Goal: Task Accomplishment & Management: Manage account settings

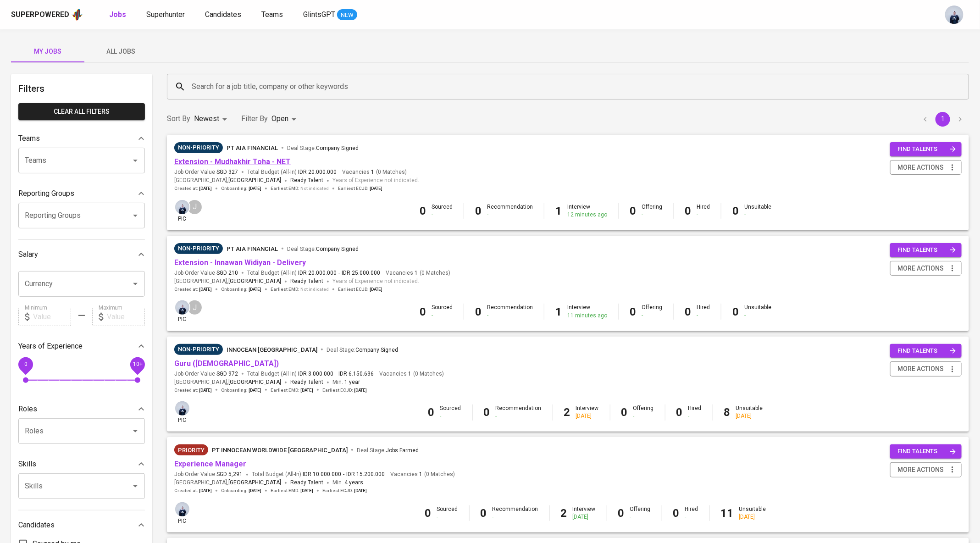
click at [255, 163] on link "Extension - Mudhakhir Toha - NET" at bounding box center [232, 161] width 116 height 9
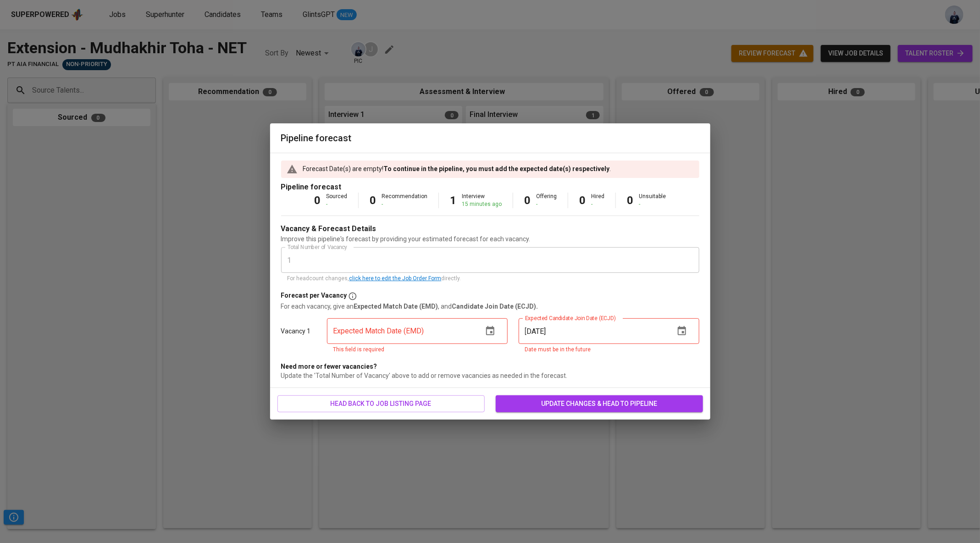
click at [490, 331] on icon "button" at bounding box center [490, 330] width 8 height 9
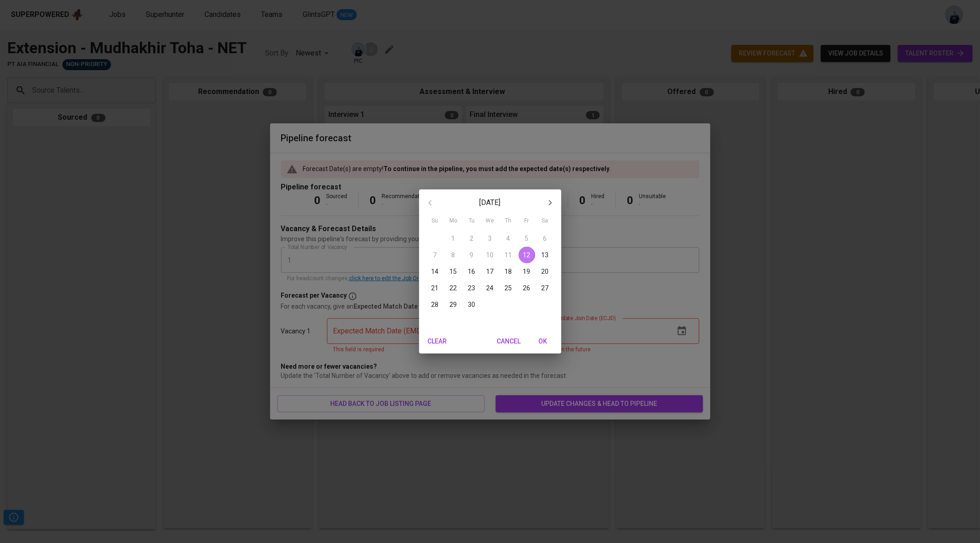
click at [530, 255] on p "12" at bounding box center [526, 254] width 7 height 9
type input "[DATE]"
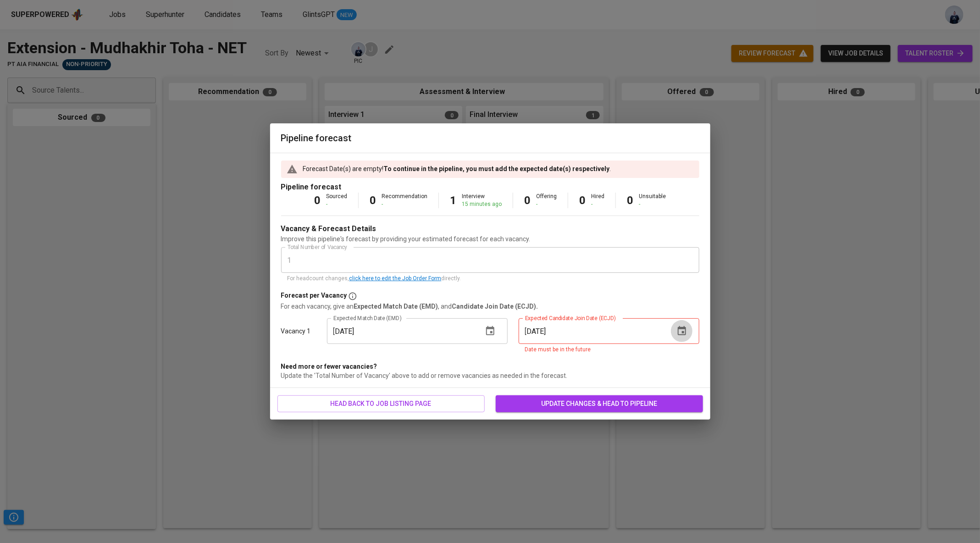
click at [688, 331] on button "button" at bounding box center [682, 331] width 22 height 22
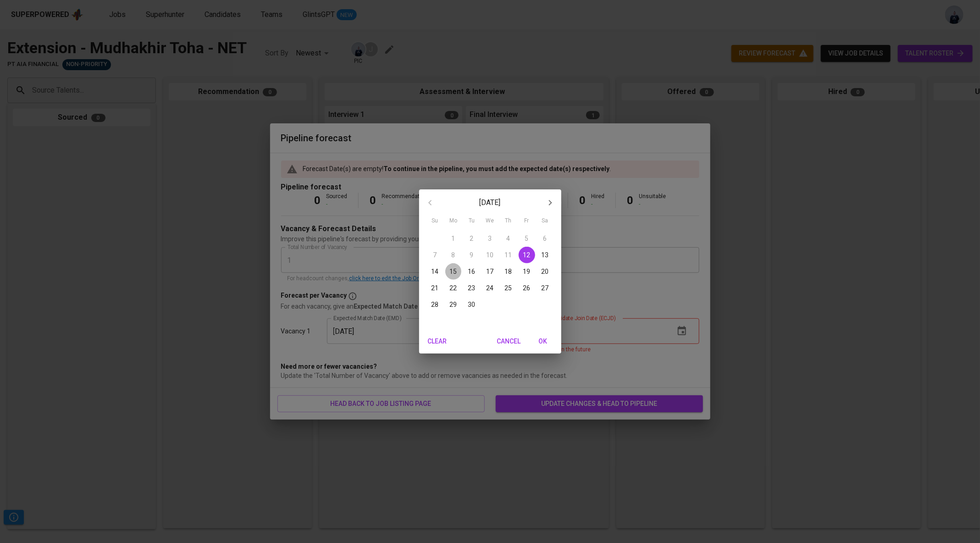
click at [448, 270] on span "15" at bounding box center [453, 271] width 17 height 9
type input "[DATE]"
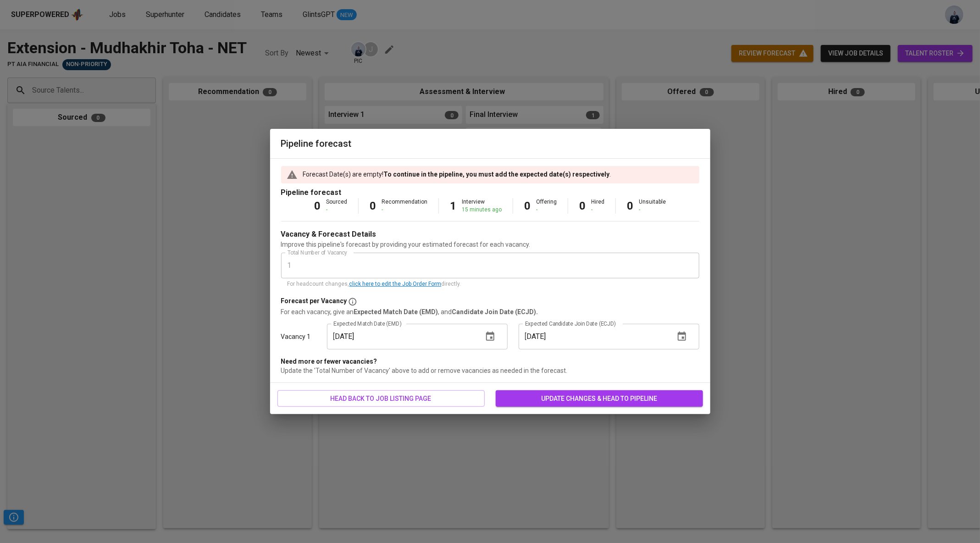
click at [544, 401] on span "update changes & head to pipeline" at bounding box center [599, 398] width 193 height 11
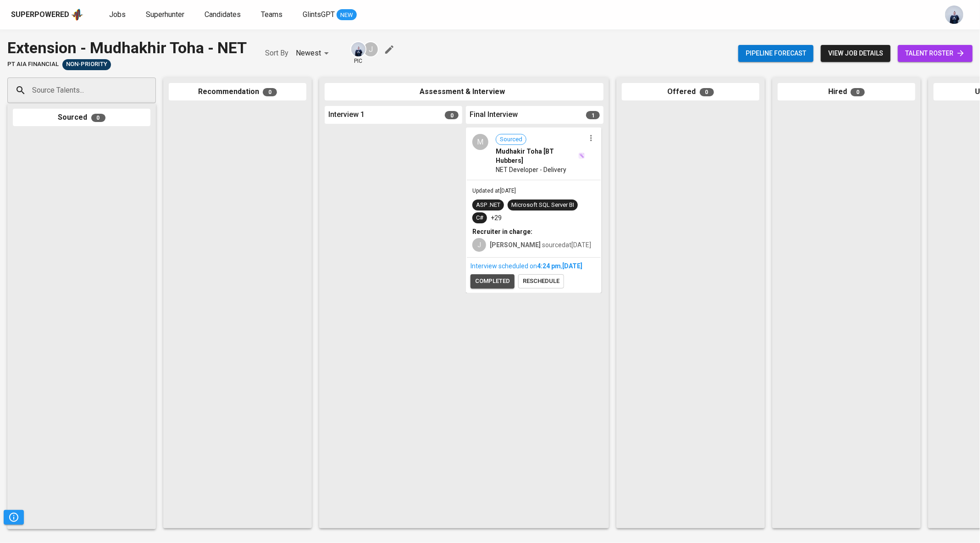
click at [499, 287] on span "completed" at bounding box center [492, 281] width 35 height 11
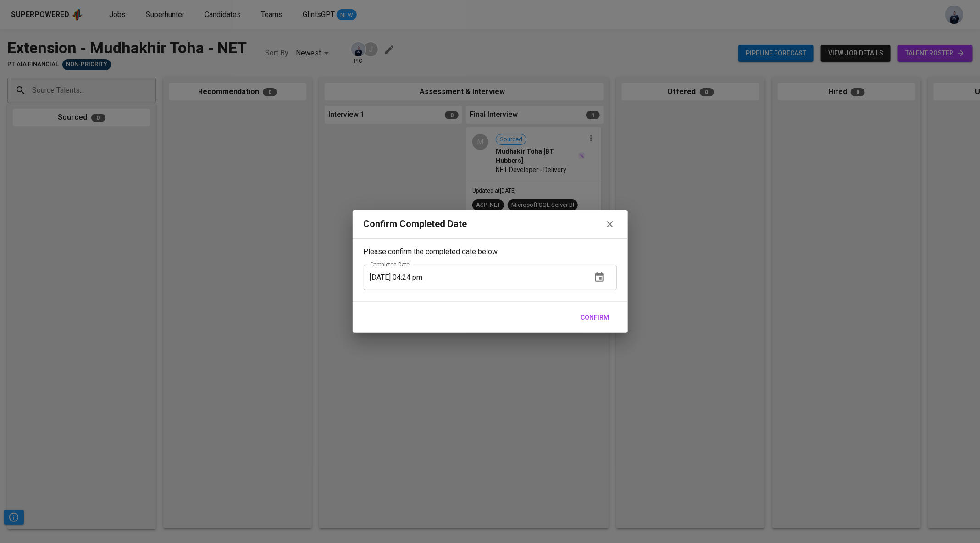
click at [604, 319] on span "Confirm" at bounding box center [595, 317] width 28 height 11
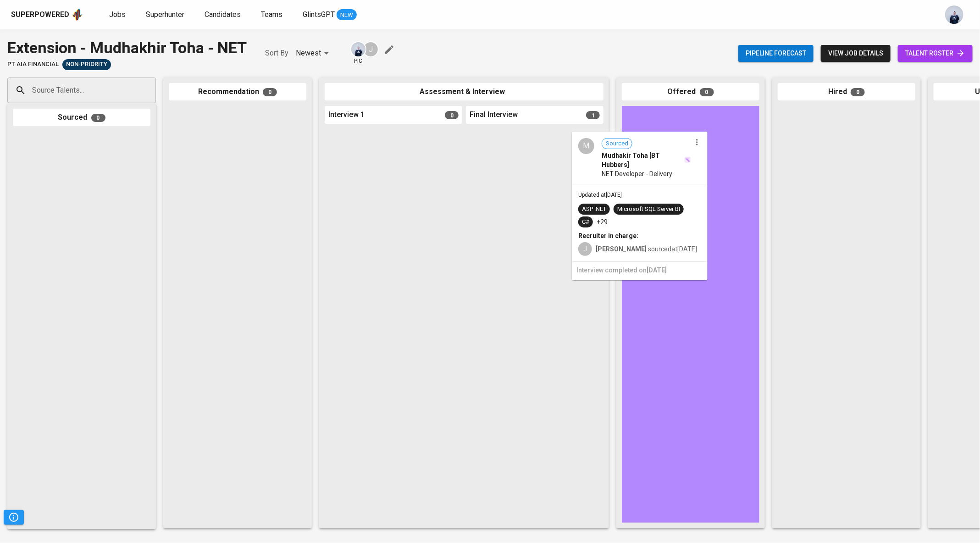
drag, startPoint x: 551, startPoint y: 179, endPoint x: 666, endPoint y: 183, distance: 115.2
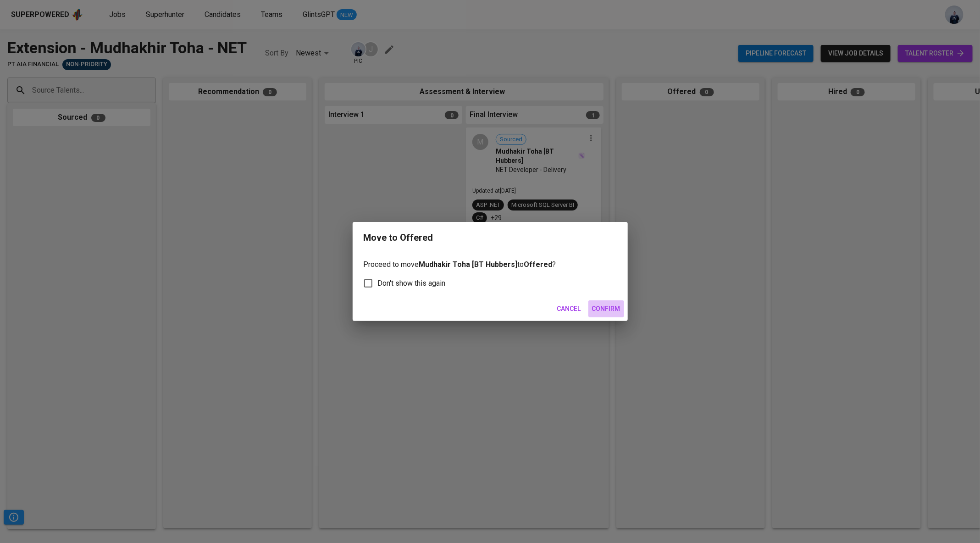
click at [609, 312] on span "Confirm" at bounding box center [606, 308] width 28 height 11
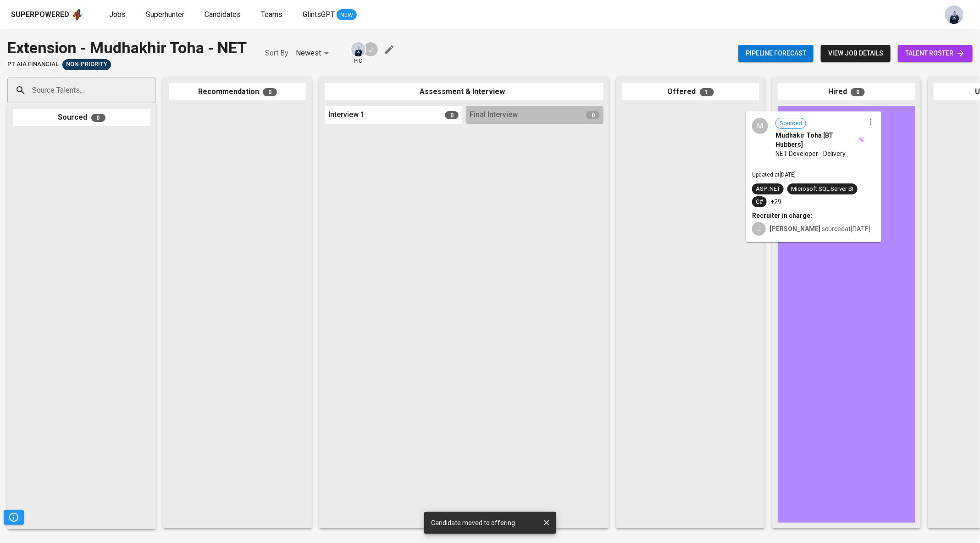
drag, startPoint x: 702, startPoint y: 162, endPoint x: 847, endPoint y: 168, distance: 145.5
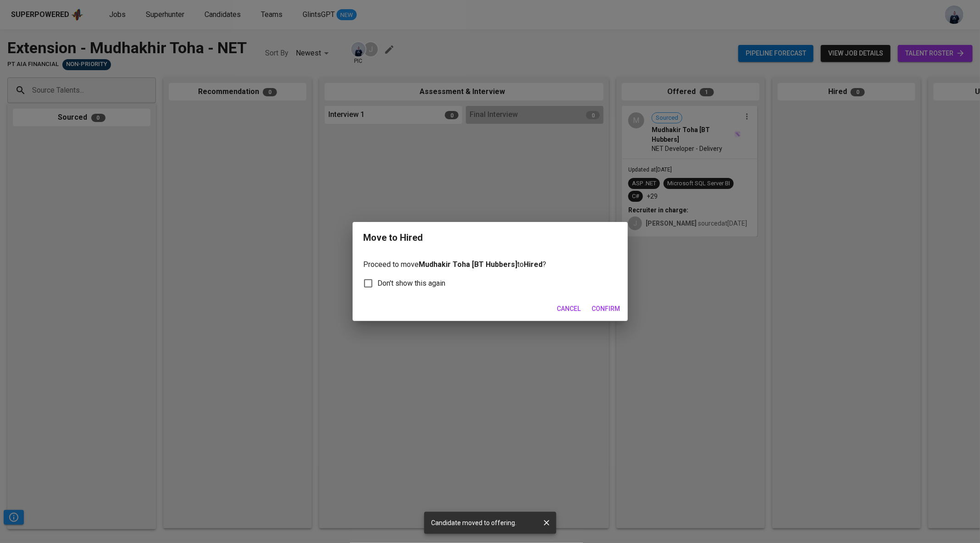
click at [599, 305] on span "Confirm" at bounding box center [606, 308] width 28 height 11
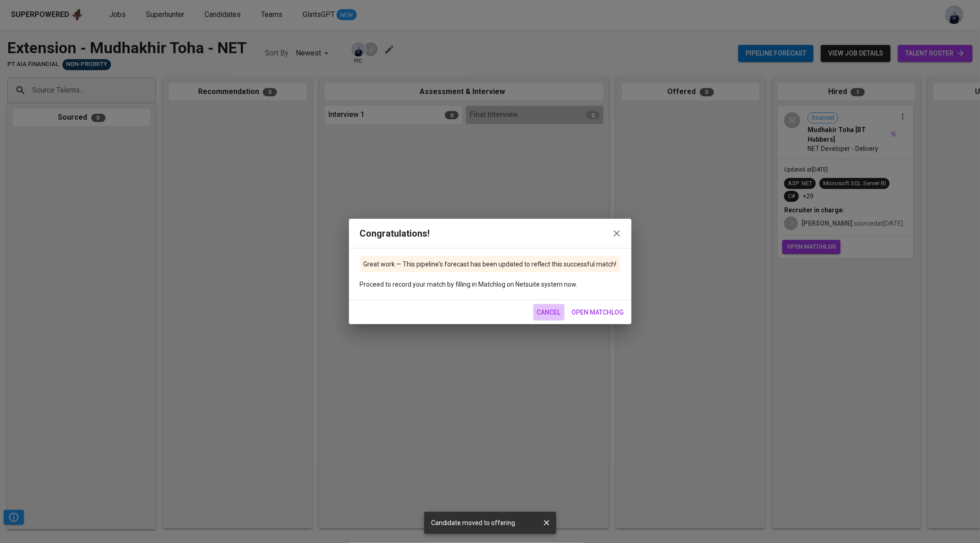
click at [548, 314] on span "Cancel" at bounding box center [549, 312] width 24 height 11
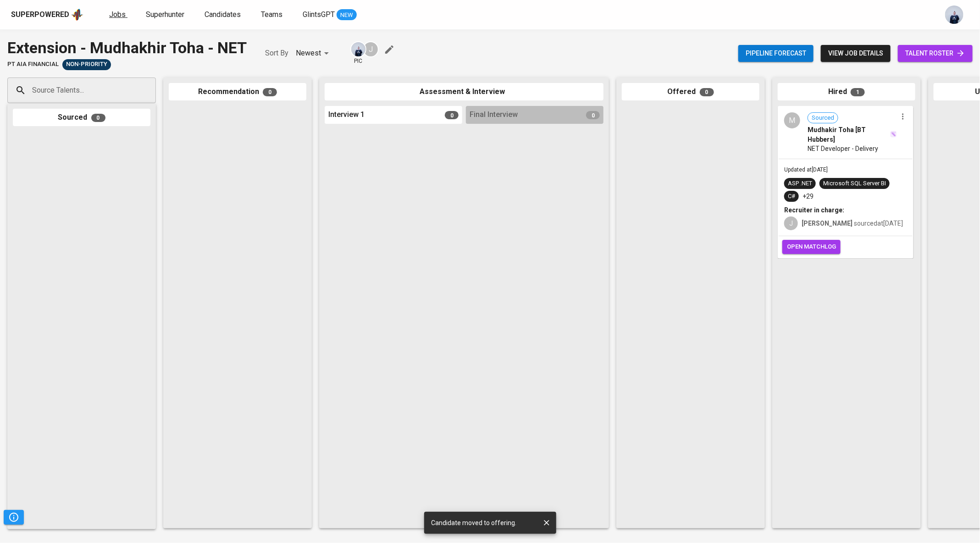
click at [120, 20] on link "Jobs" at bounding box center [118, 14] width 18 height 11
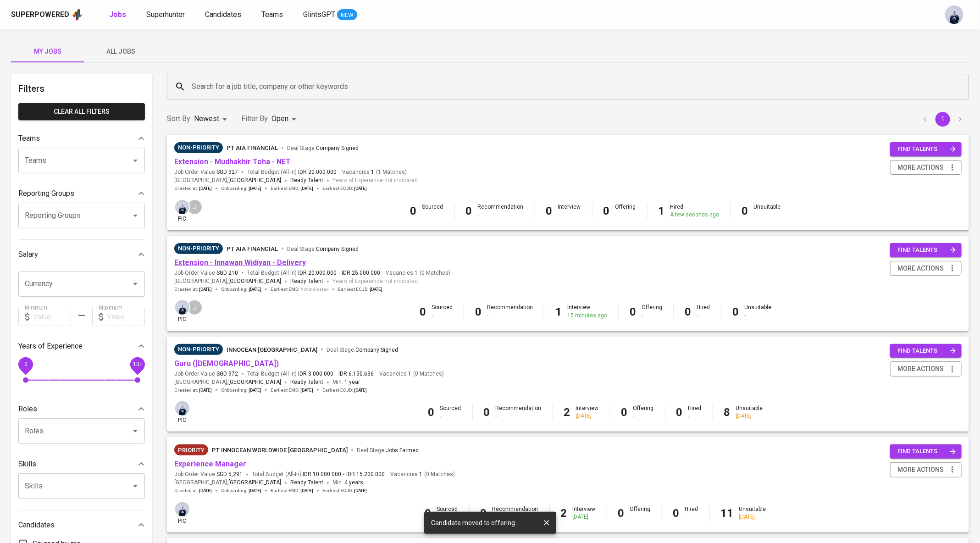
click at [294, 264] on link "Extension - Innawan Widiyan - Delivery" at bounding box center [240, 262] width 132 height 9
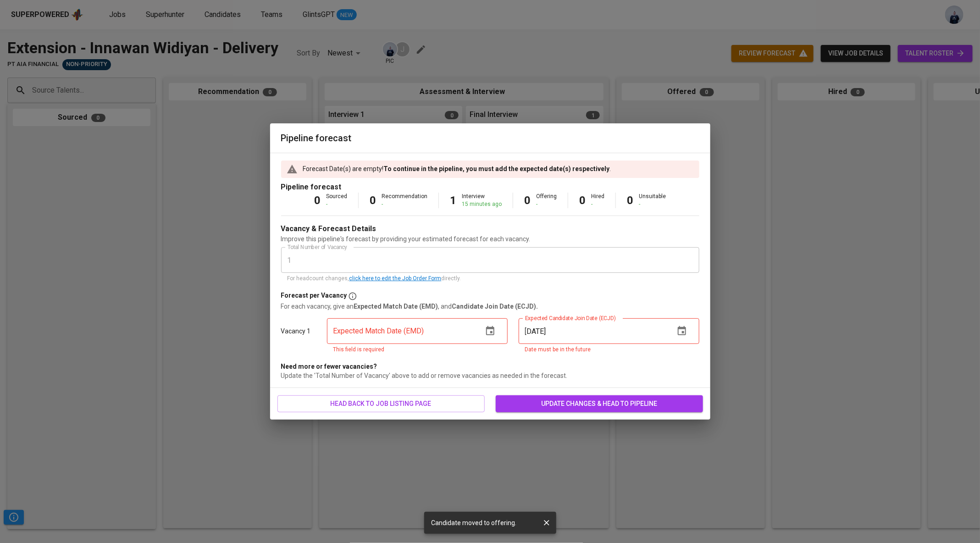
click at [491, 334] on icon "button" at bounding box center [490, 330] width 8 height 9
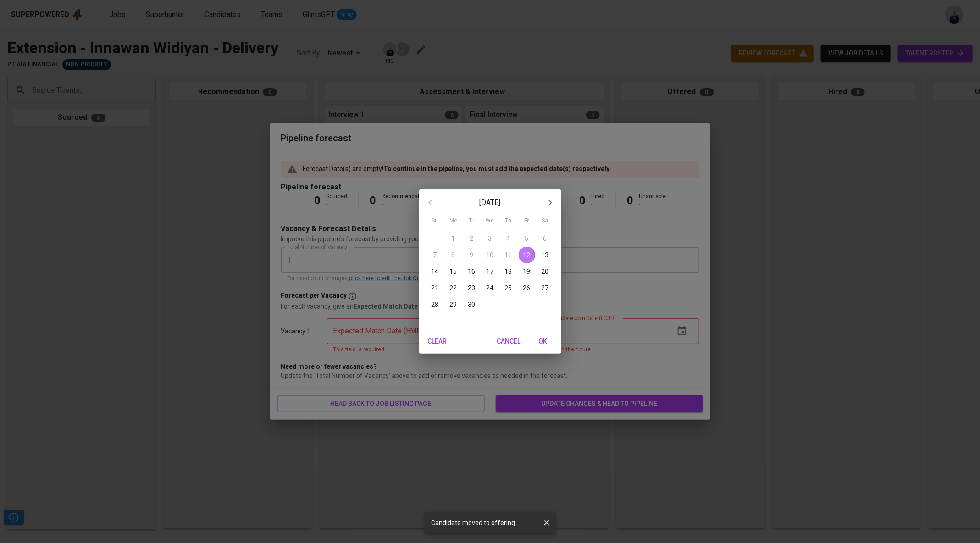
click at [531, 257] on span "12" at bounding box center [527, 254] width 17 height 9
type input "[DATE]"
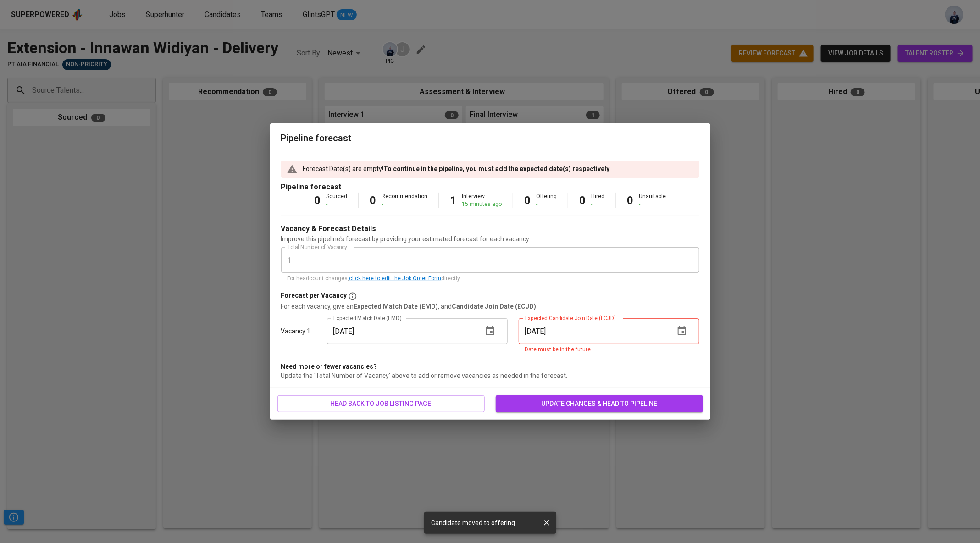
click at [681, 320] on button "button" at bounding box center [682, 331] width 22 height 22
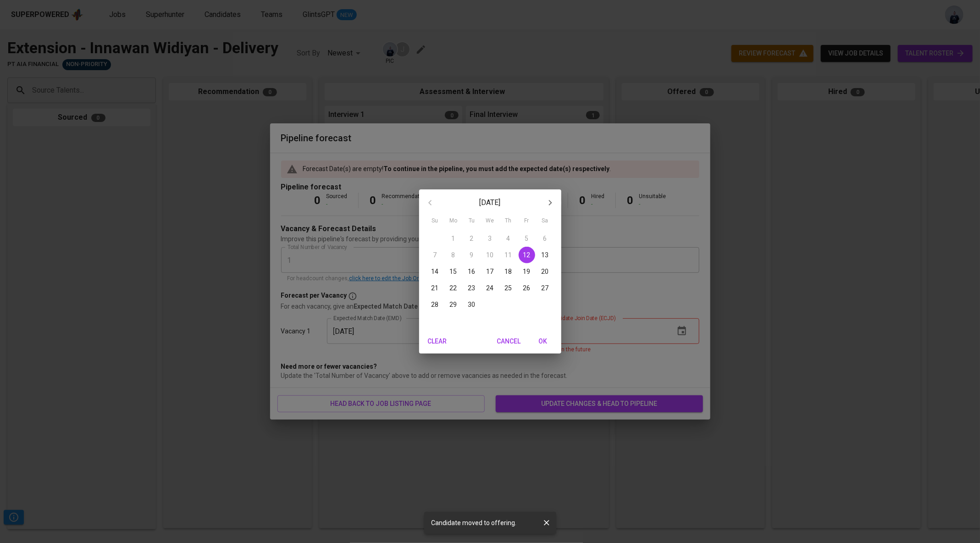
click at [436, 271] on p "14" at bounding box center [435, 271] width 7 height 9
type input "[DATE]"
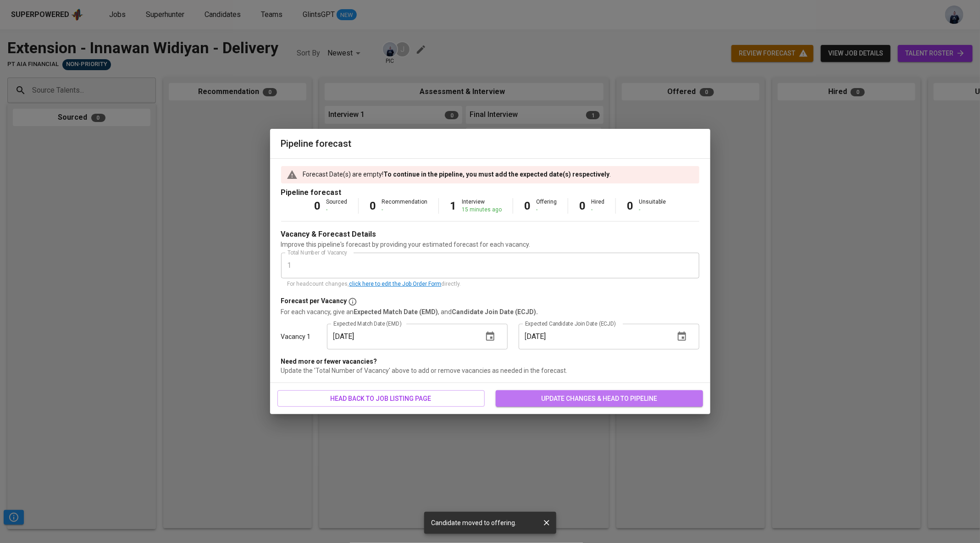
click at [561, 405] on button "update changes & head to pipeline" at bounding box center [599, 398] width 207 height 17
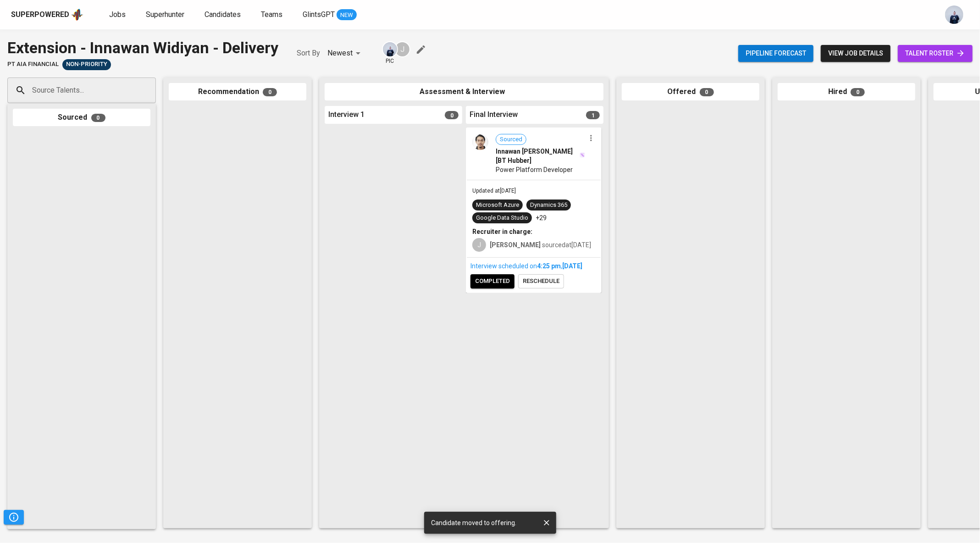
click at [503, 175] on div "Sourced Innawan [PERSON_NAME] [BT Hubber] Power Platform Developer" at bounding box center [534, 153] width 134 height 51
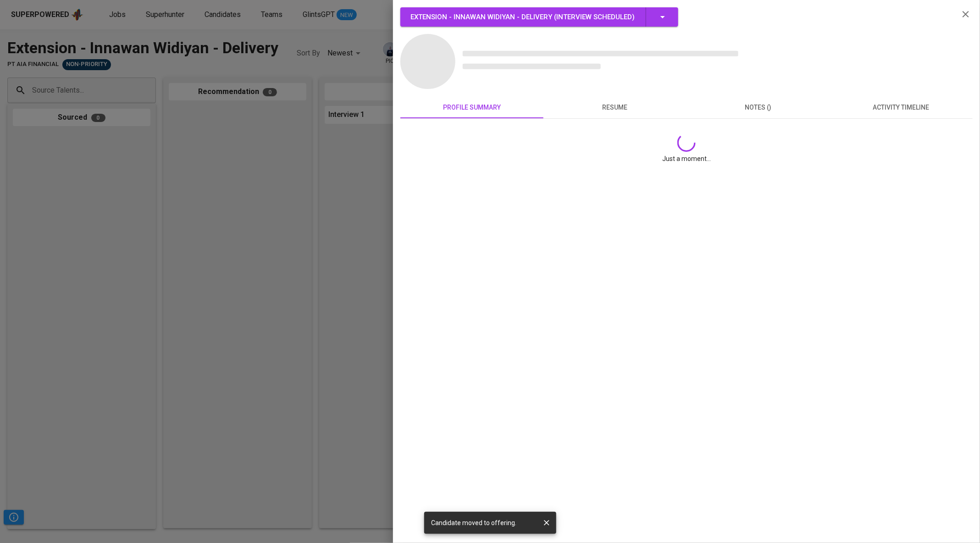
click at [327, 254] on div at bounding box center [490, 271] width 980 height 543
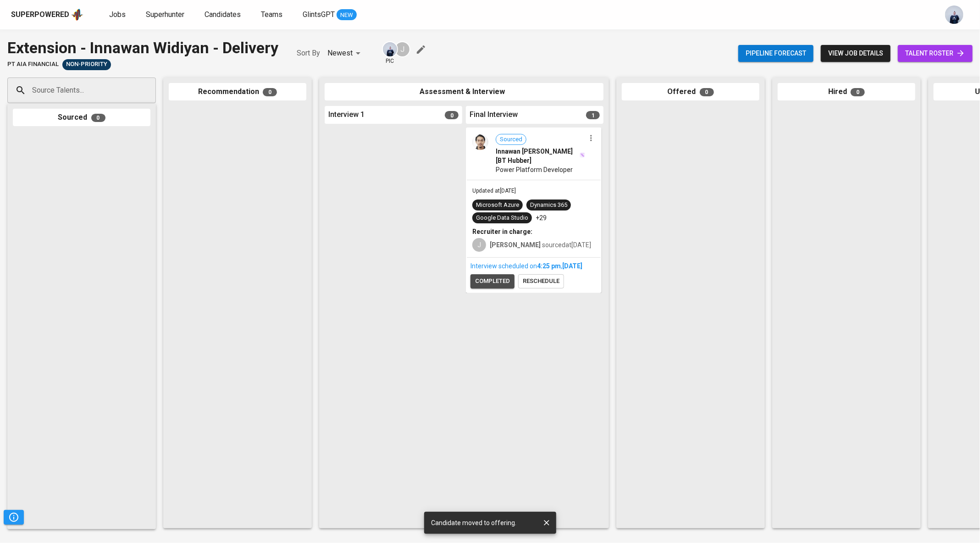
click at [496, 287] on span "completed" at bounding box center [492, 281] width 35 height 11
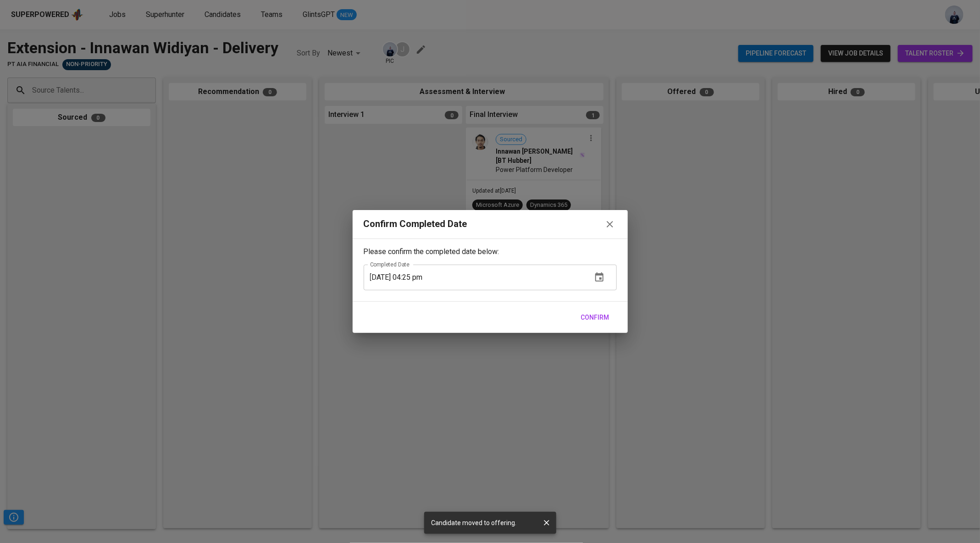
click at [593, 317] on span "Confirm" at bounding box center [595, 317] width 28 height 11
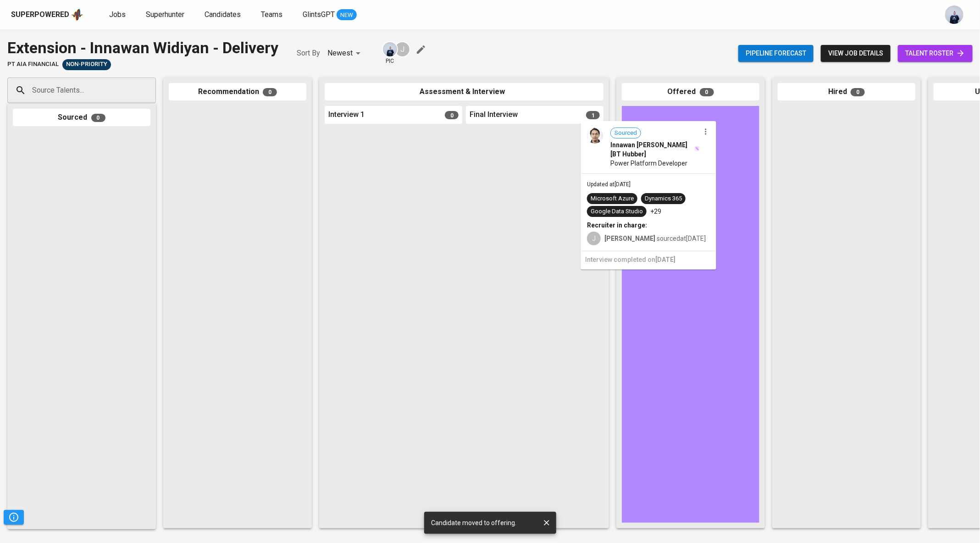
drag, startPoint x: 559, startPoint y: 209, endPoint x: 694, endPoint y: 200, distance: 134.6
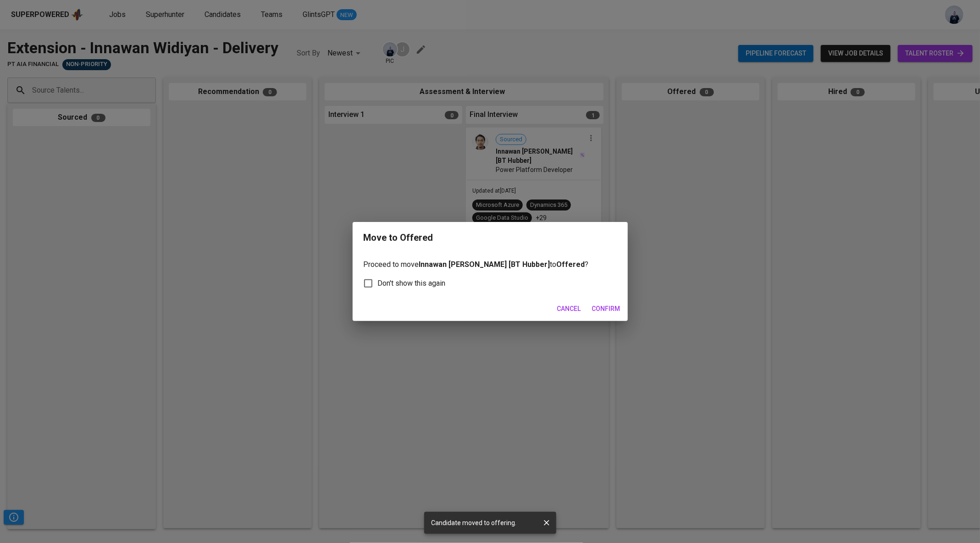
click at [611, 305] on span "Confirm" at bounding box center [606, 308] width 28 height 11
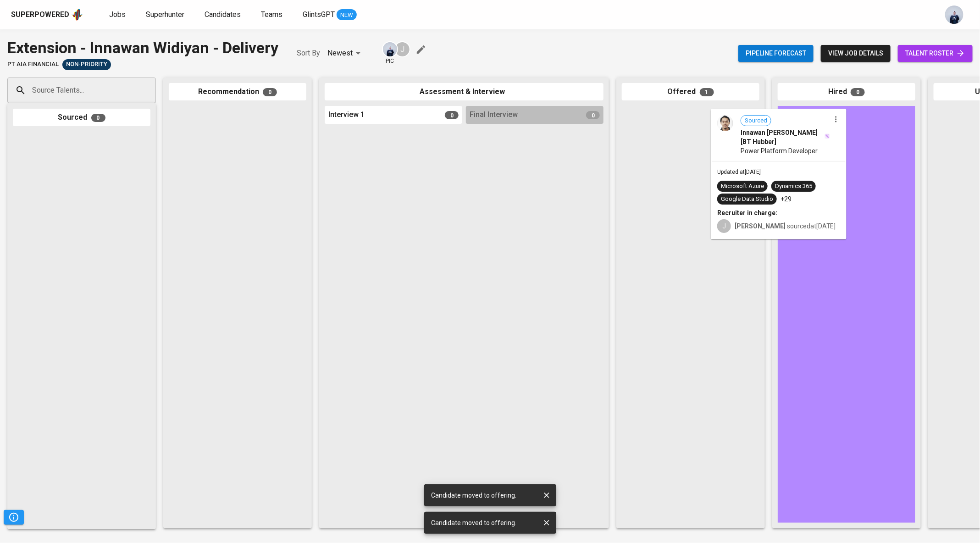
drag, startPoint x: 674, startPoint y: 184, endPoint x: 819, endPoint y: 192, distance: 146.0
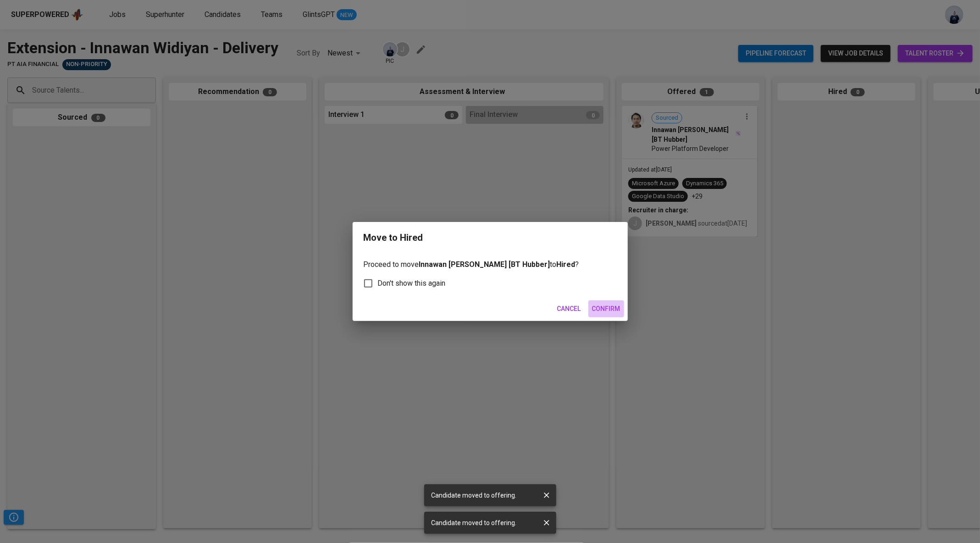
click at [604, 308] on span "Confirm" at bounding box center [606, 308] width 28 height 11
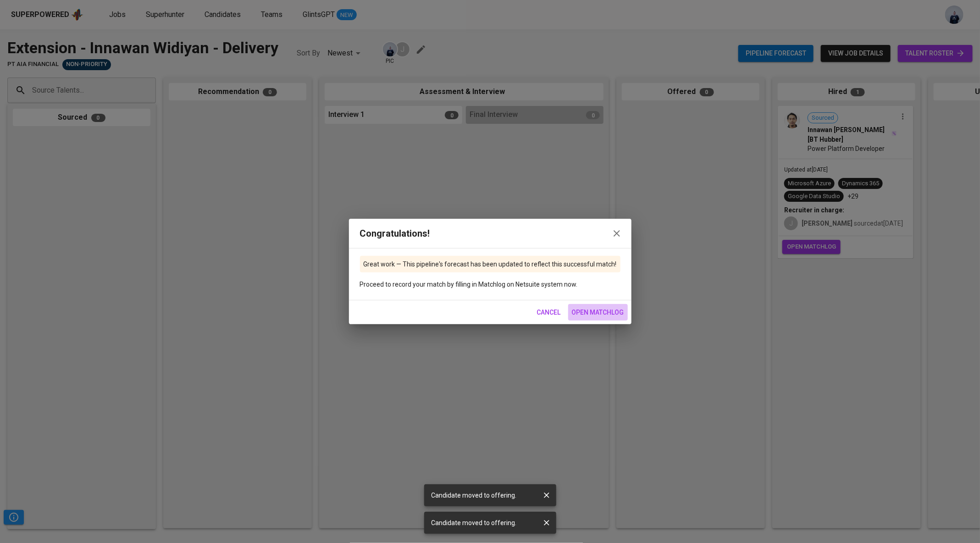
click at [596, 304] on button "open matchlog" at bounding box center [598, 312] width 60 height 17
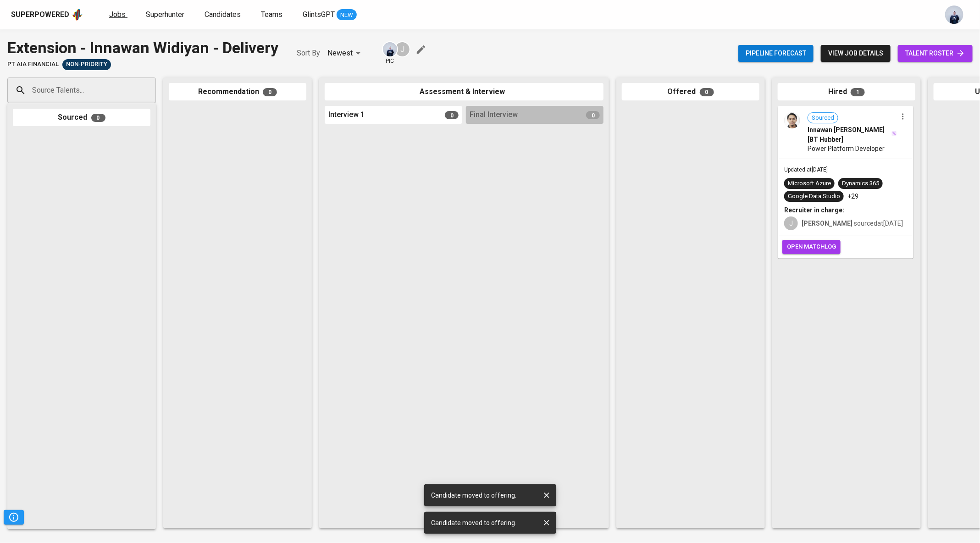
click at [117, 11] on span "Jobs" at bounding box center [117, 14] width 17 height 9
